Goal: Information Seeking & Learning: Learn about a topic

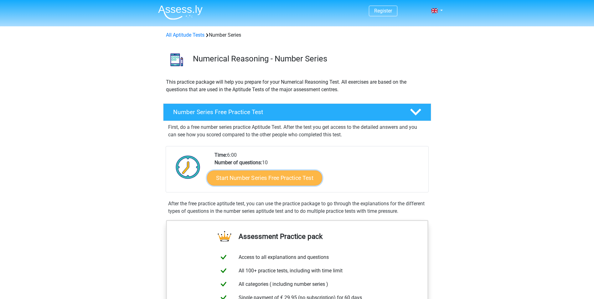
click at [254, 181] on link "Start Number Series Free Practice Test" at bounding box center [264, 177] width 115 height 15
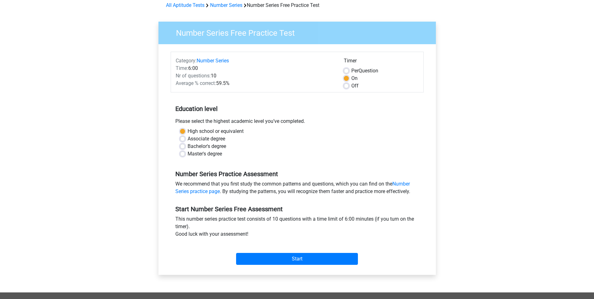
scroll to position [31, 0]
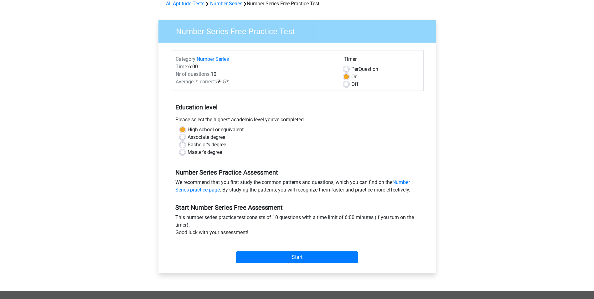
click at [187, 137] on label "Associate degree" at bounding box center [206, 137] width 38 height 8
click at [183, 137] on input "Associate degree" at bounding box center [182, 136] width 5 height 6
radio input "true"
click at [187, 130] on label "High school or equivalent" at bounding box center [215, 130] width 56 height 8
click at [183, 130] on input "High school or equivalent" at bounding box center [182, 129] width 5 height 6
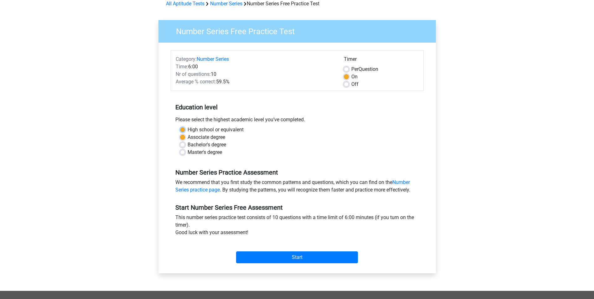
radio input "true"
drag, startPoint x: 301, startPoint y: 259, endPoint x: 324, endPoint y: 260, distance: 23.8
click at [301, 259] on input "Start" at bounding box center [297, 257] width 122 height 12
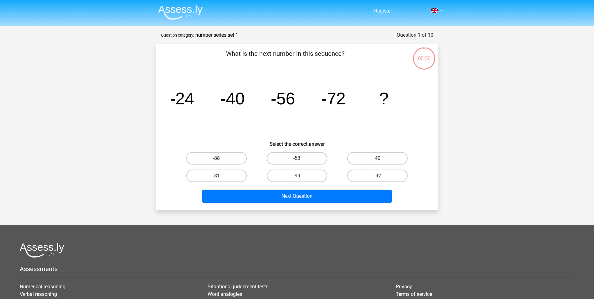
click at [205, 156] on label "-88" at bounding box center [216, 158] width 60 height 13
click at [216, 158] on input "-88" at bounding box center [218, 160] width 4 height 4
radio input "true"
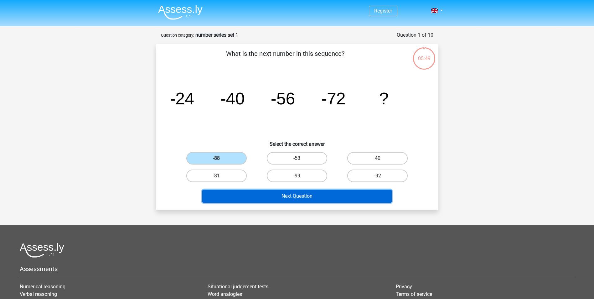
click at [301, 190] on button "Next Question" at bounding box center [296, 195] width 189 height 13
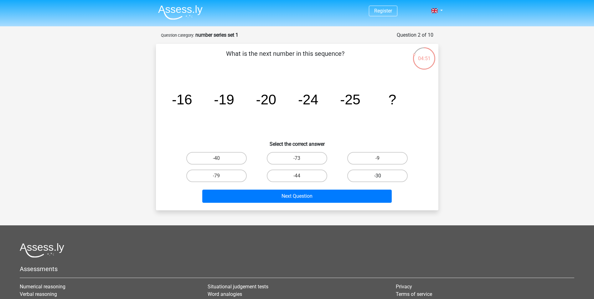
click at [375, 176] on label "-30" at bounding box center [377, 175] width 60 height 13
click at [377, 176] on input "-30" at bounding box center [379, 178] width 4 height 4
radio input "true"
click at [351, 206] on div "What is the next number in this sequence? image/svg+xml -16 -19 -20 -24 -25 ? S…" at bounding box center [297, 127] width 282 height 166
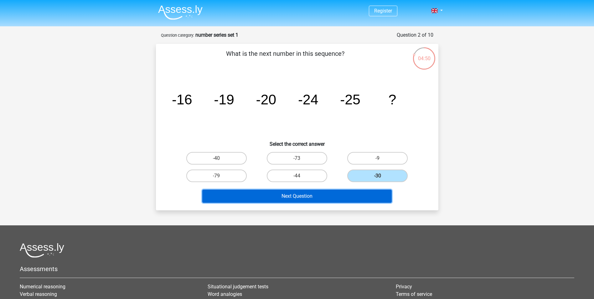
click at [345, 196] on button "Next Question" at bounding box center [296, 195] width 189 height 13
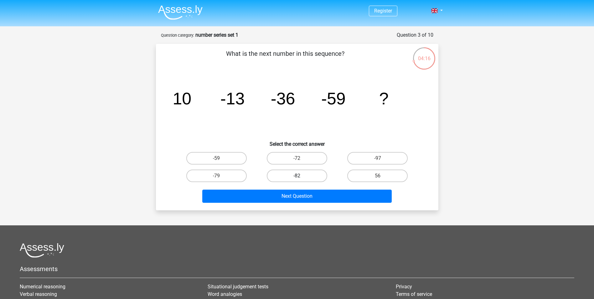
click at [298, 173] on label "-82" at bounding box center [297, 175] width 60 height 13
click at [298, 176] on input "-82" at bounding box center [299, 178] width 4 height 4
radio input "true"
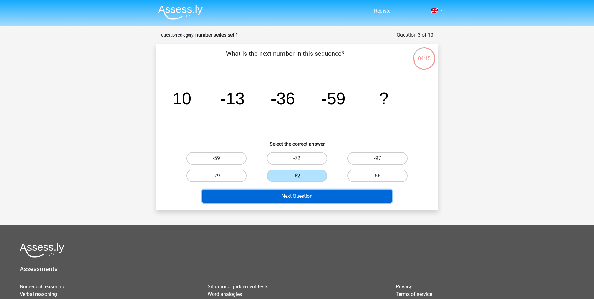
click at [306, 194] on button "Next Question" at bounding box center [296, 195] width 189 height 13
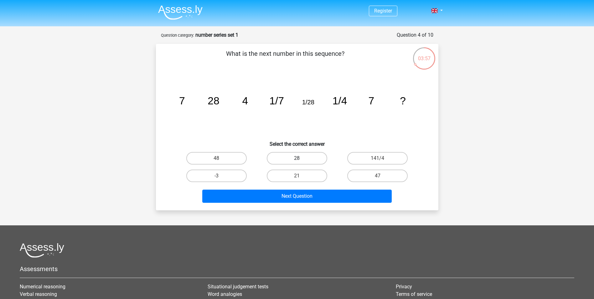
click at [305, 156] on label "28" at bounding box center [297, 158] width 60 height 13
click at [301, 158] on input "28" at bounding box center [299, 160] width 4 height 4
radio input "true"
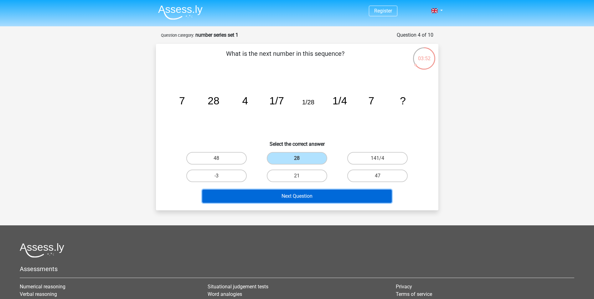
click at [304, 197] on button "Next Question" at bounding box center [296, 195] width 189 height 13
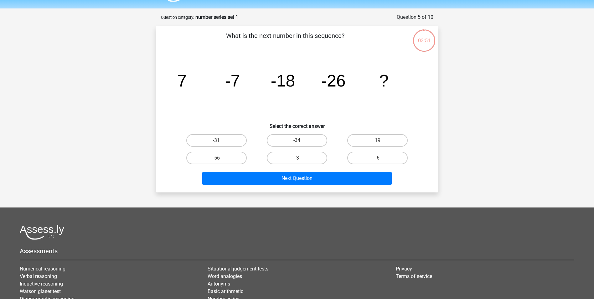
scroll to position [31, 0]
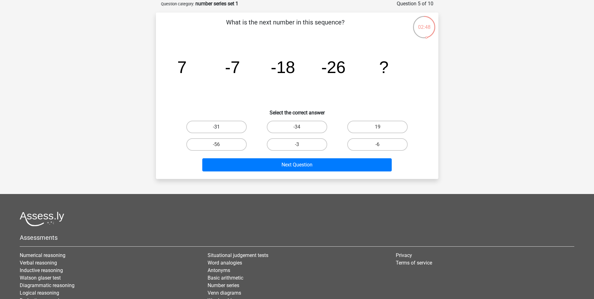
click at [215, 122] on label "-31" at bounding box center [216, 126] width 60 height 13
click at [216, 127] on input "-31" at bounding box center [218, 129] width 4 height 4
radio input "true"
click at [278, 152] on div "-3" at bounding box center [297, 144] width 80 height 18
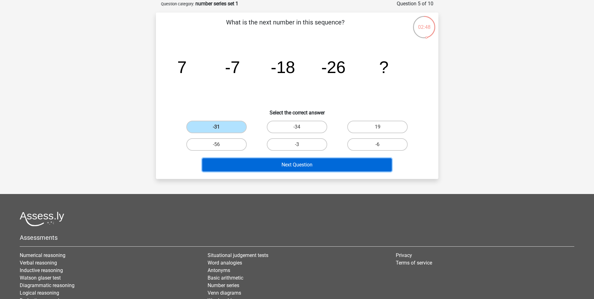
click at [284, 163] on button "Next Question" at bounding box center [296, 164] width 189 height 13
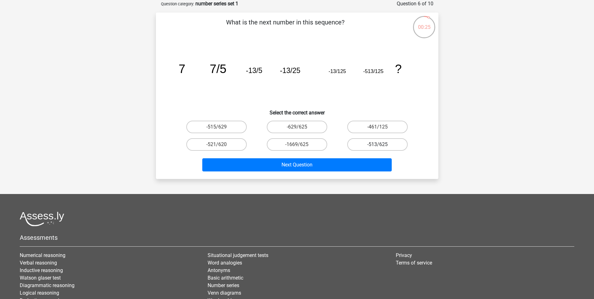
click at [365, 147] on label "-513/625" at bounding box center [377, 144] width 60 height 13
click at [377, 147] on input "-513/625" at bounding box center [379, 146] width 4 height 4
radio input "true"
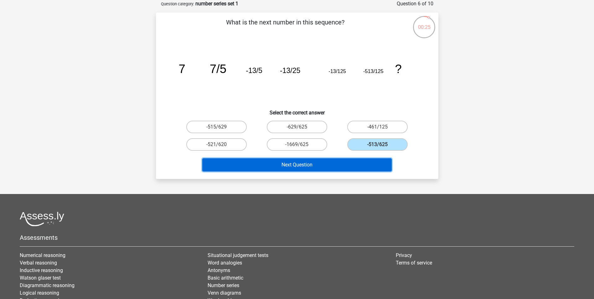
click at [348, 164] on button "Next Question" at bounding box center [296, 164] width 189 height 13
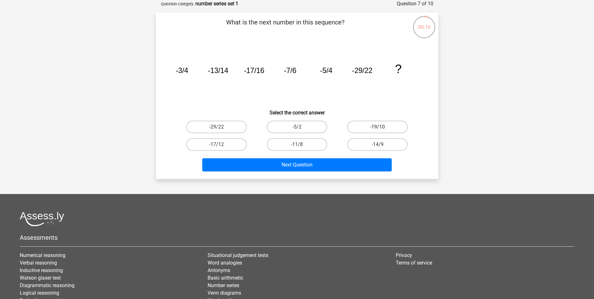
click at [382, 124] on label "-19/10" at bounding box center [377, 126] width 60 height 13
click at [381, 127] on input "-19/10" at bounding box center [379, 129] width 4 height 4
radio input "true"
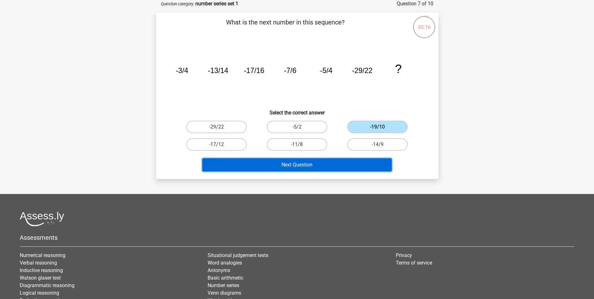
click at [332, 161] on button "Next Question" at bounding box center [296, 164] width 189 height 13
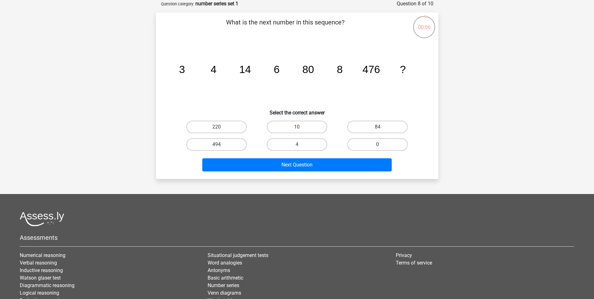
click at [297, 129] on input "10" at bounding box center [299, 129] width 4 height 4
radio input "true"
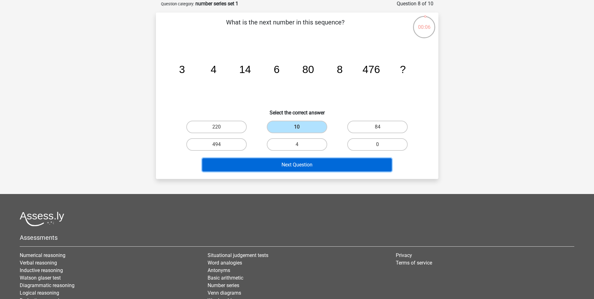
click at [316, 161] on button "Next Question" at bounding box center [296, 164] width 189 height 13
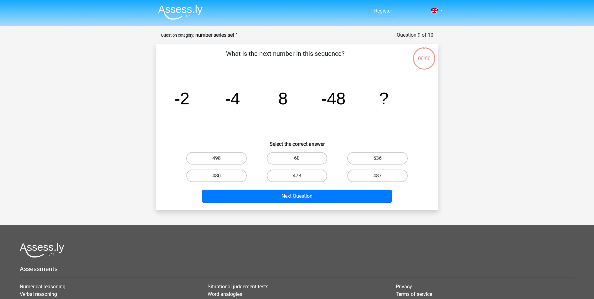
scroll to position [31, 0]
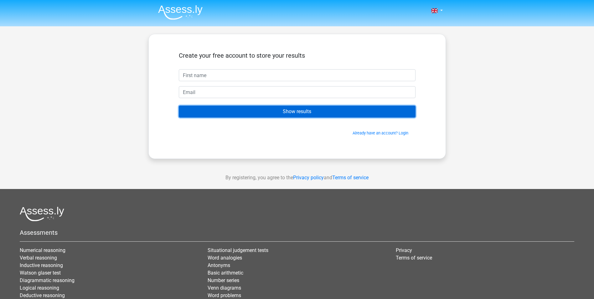
click at [313, 113] on input "Show results" at bounding box center [297, 111] width 237 height 12
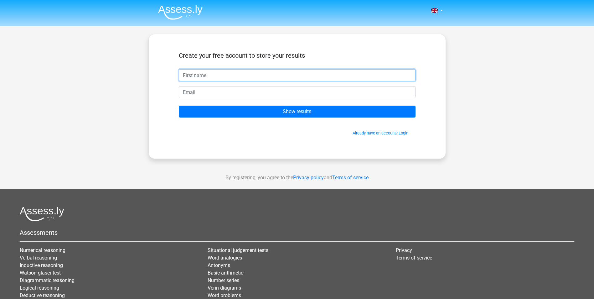
click at [308, 74] on input "text" at bounding box center [297, 75] width 237 height 12
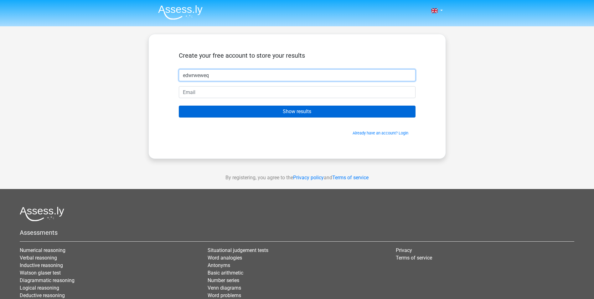
type input "edwrweweq"
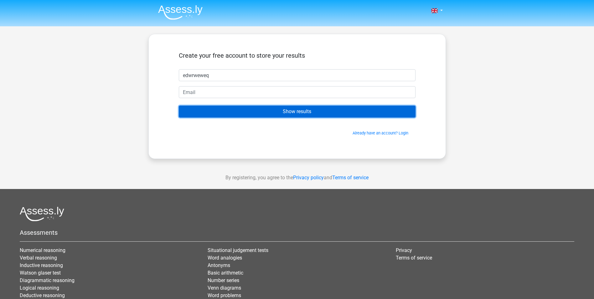
click at [298, 113] on input "Show results" at bounding box center [297, 111] width 237 height 12
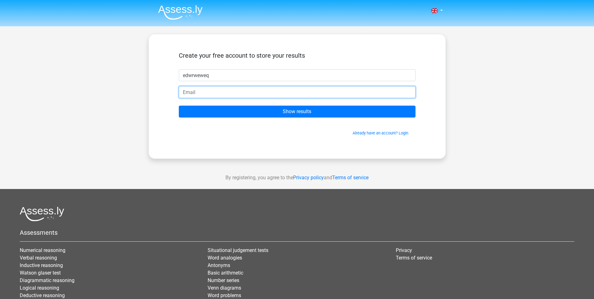
drag, startPoint x: 259, startPoint y: 95, endPoint x: 248, endPoint y: 90, distance: 12.2
click at [258, 94] on input "email" at bounding box center [297, 92] width 237 height 12
click at [248, 90] on input "email" at bounding box center [297, 92] width 237 height 12
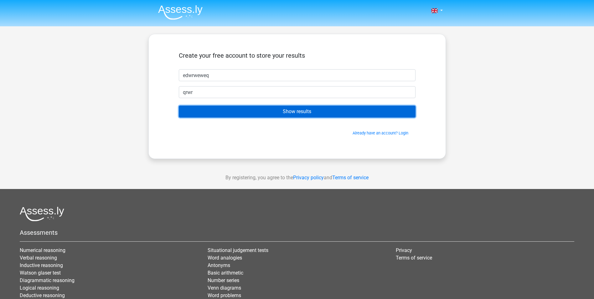
click at [235, 111] on input "Show results" at bounding box center [297, 111] width 237 height 12
click at [213, 111] on input "Show results" at bounding box center [297, 111] width 237 height 12
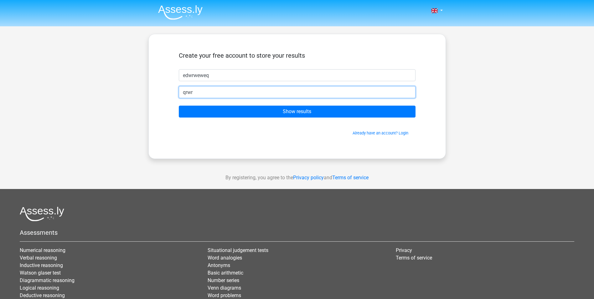
click at [217, 95] on input "qrwr" at bounding box center [297, 92] width 237 height 12
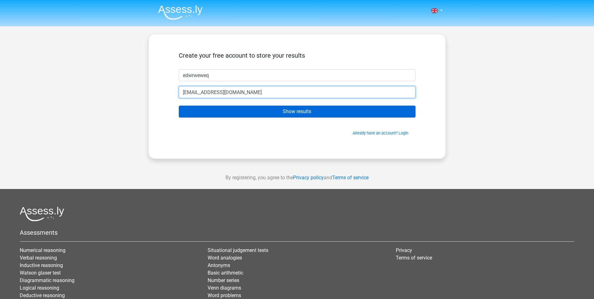
type input "[EMAIL_ADDRESS][DOMAIN_NAME]"
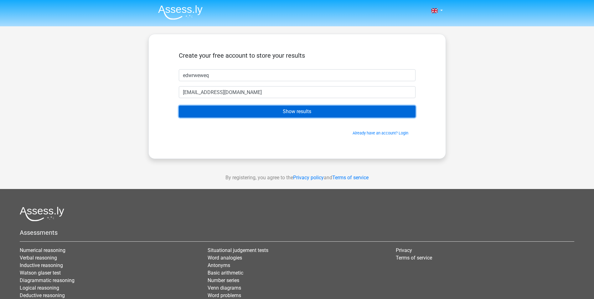
click at [221, 114] on input "Show results" at bounding box center [297, 111] width 237 height 12
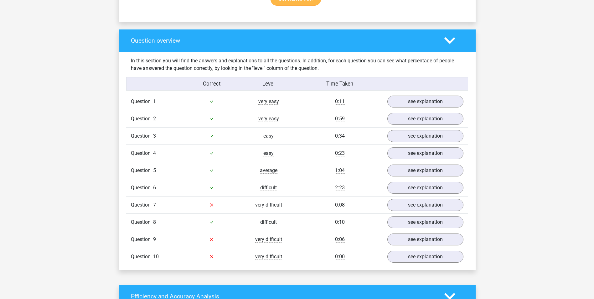
scroll to position [438, 0]
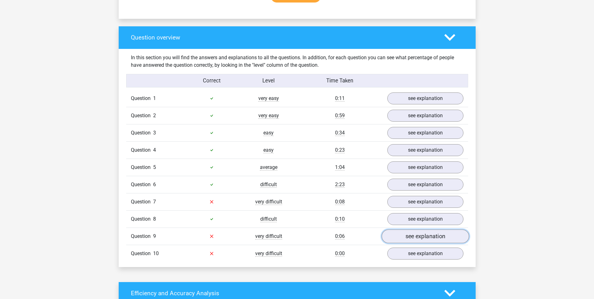
click at [406, 241] on link "see explanation" at bounding box center [424, 236] width 87 height 14
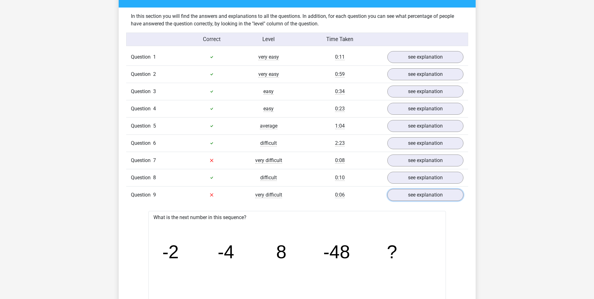
scroll to position [469, 0]
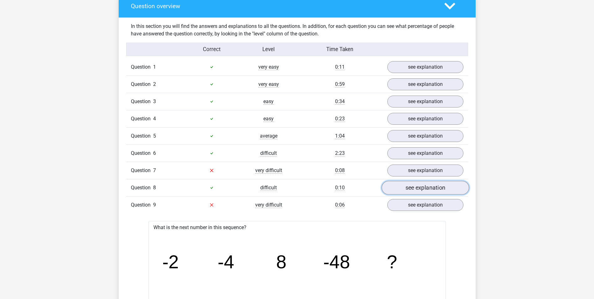
click at [405, 186] on link "see explanation" at bounding box center [424, 188] width 87 height 14
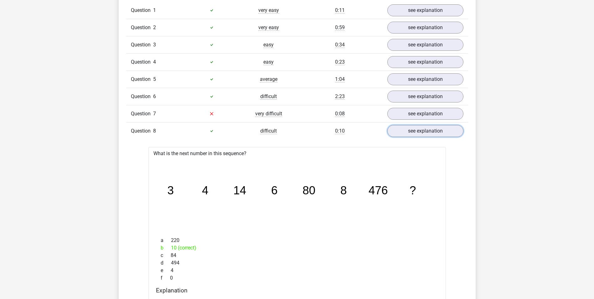
scroll to position [563, 0]
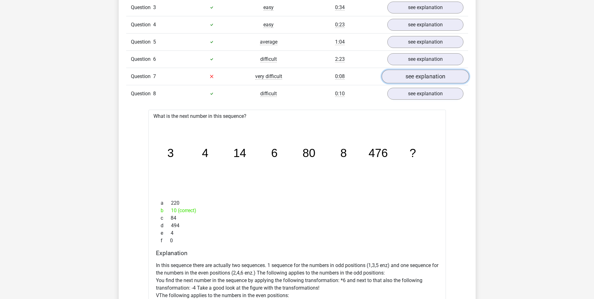
click at [416, 78] on link "see explanation" at bounding box center [424, 76] width 87 height 14
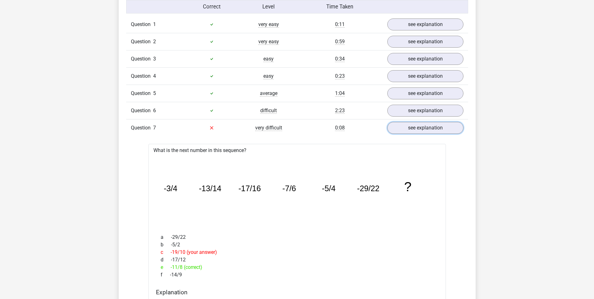
scroll to position [501, 0]
